Goal: Navigation & Orientation: Find specific page/section

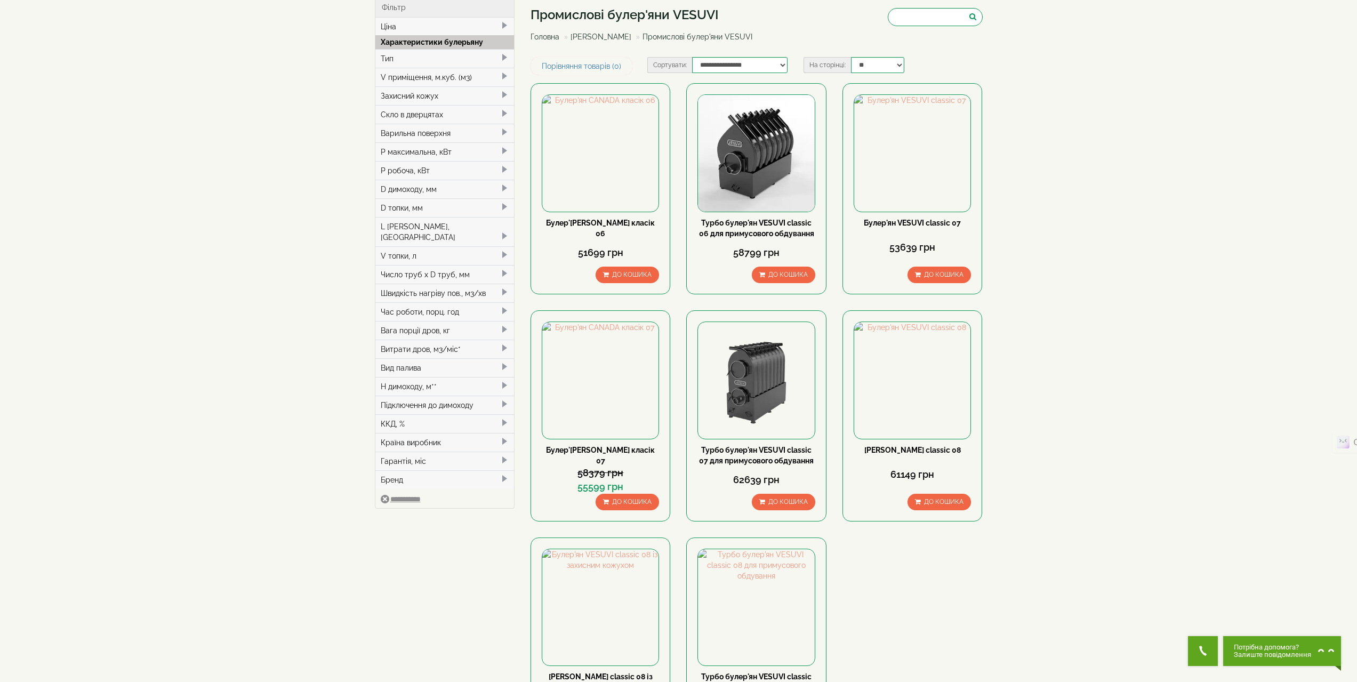
click at [545, 36] on link "Головна" at bounding box center [544, 37] width 29 height 9
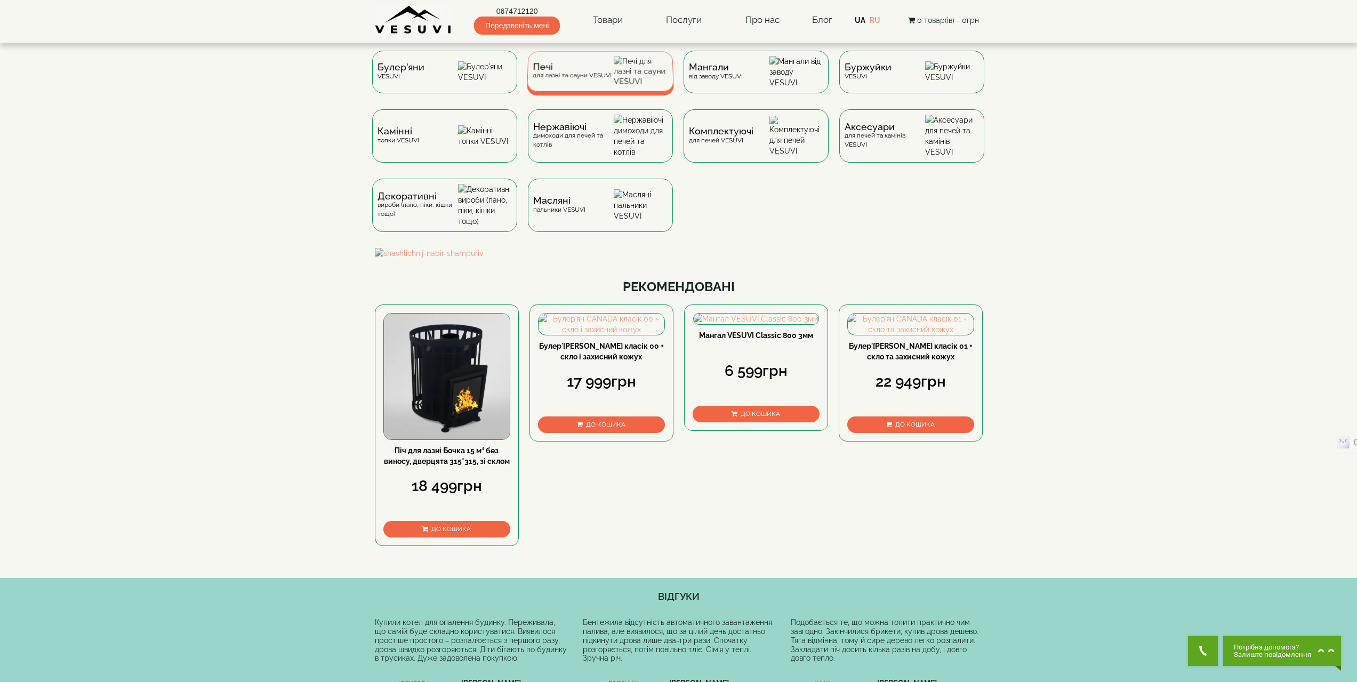
click at [622, 71] on div "Печі для лазні та сауни VESUVI" at bounding box center [600, 71] width 147 height 40
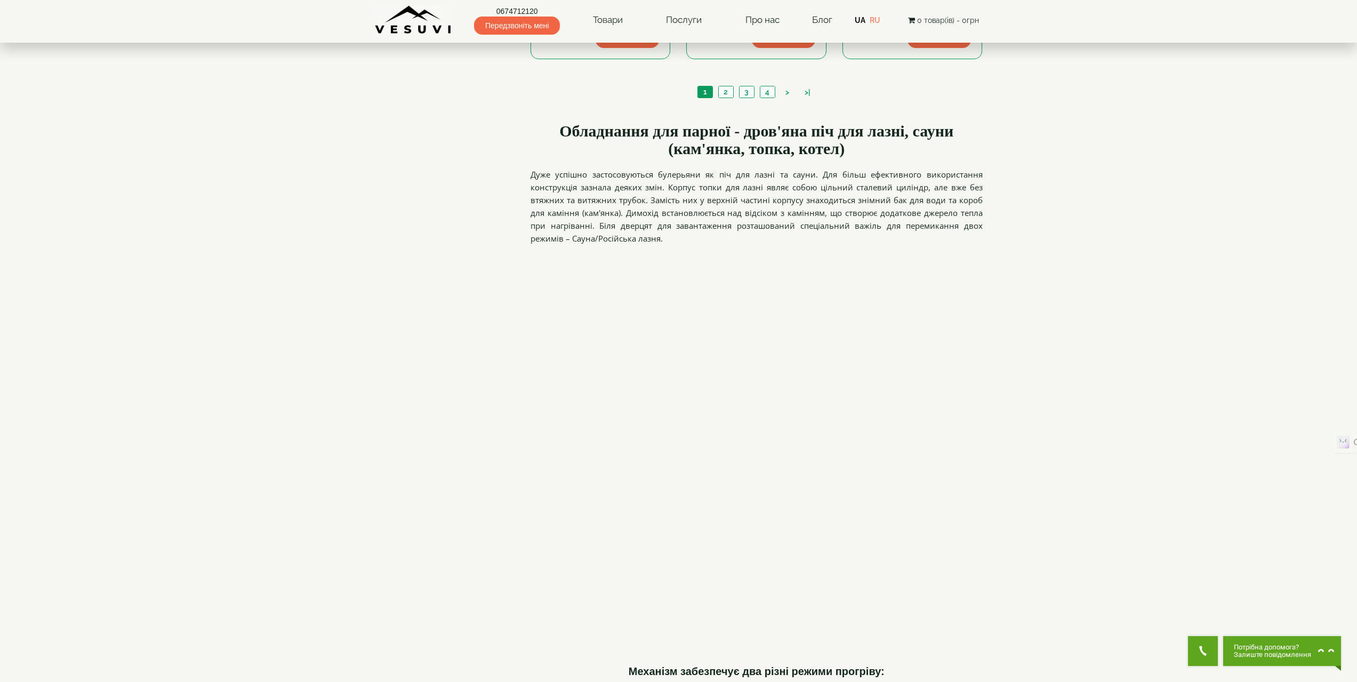
scroll to position [1173, 0]
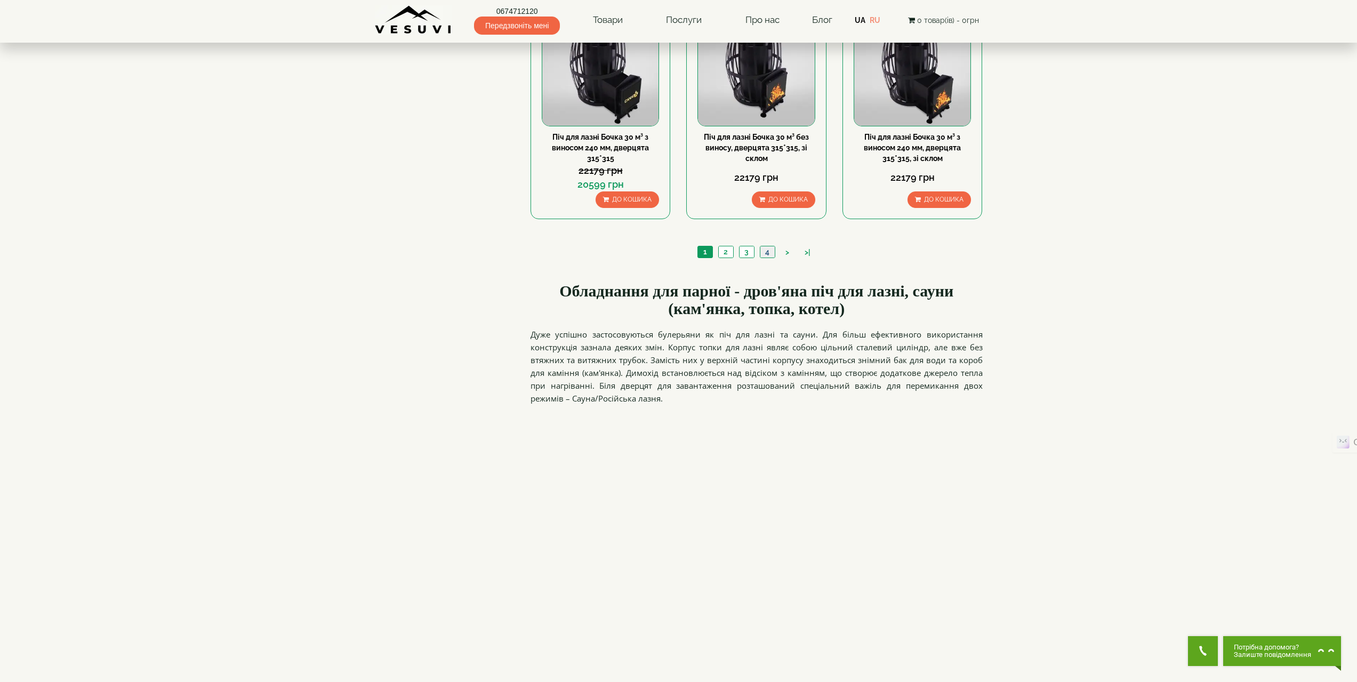
click at [770, 253] on link "4" at bounding box center [767, 251] width 15 height 11
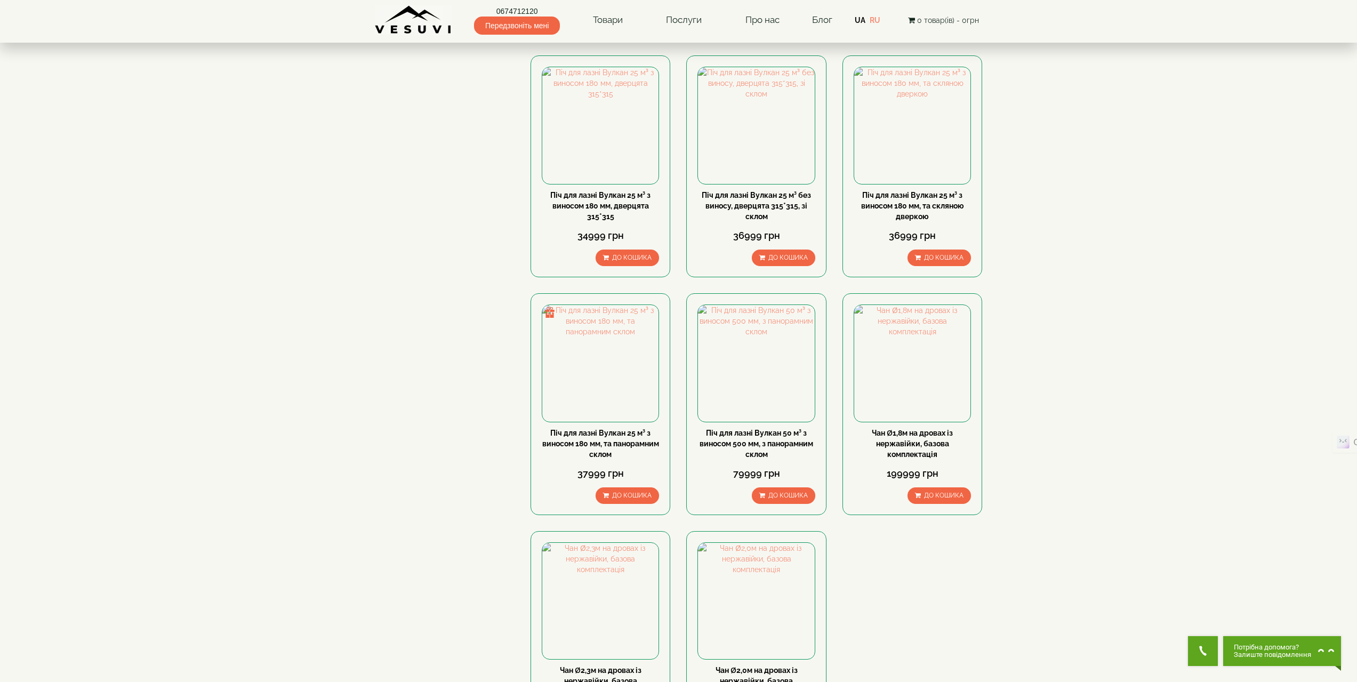
scroll to position [693, 0]
